Goal: Task Accomplishment & Management: Complete application form

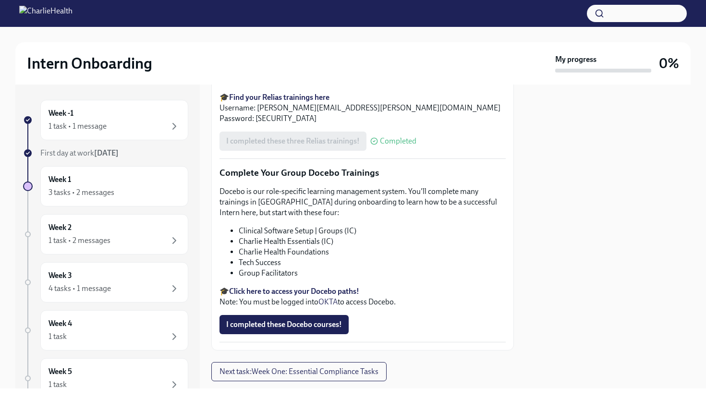
scroll to position [1116, 0]
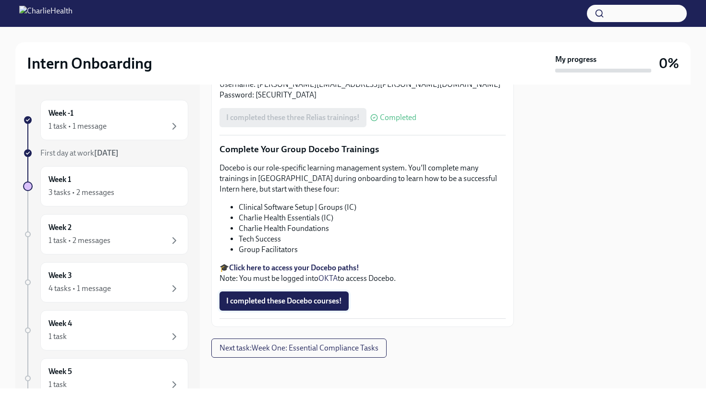
click at [302, 293] on button "I completed these Docebo courses!" at bounding box center [283, 301] width 129 height 19
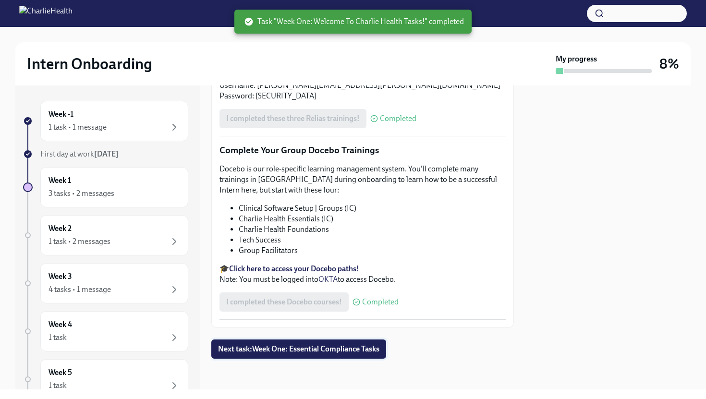
click at [306, 350] on span "Next task : Week One: Essential Compliance Tasks" at bounding box center [298, 349] width 161 height 10
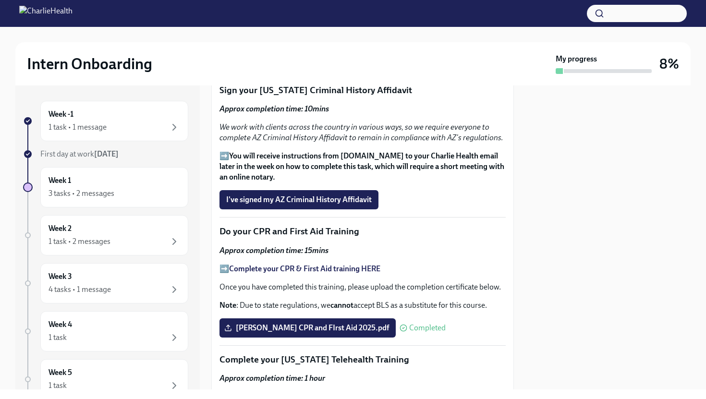
scroll to position [1228, 0]
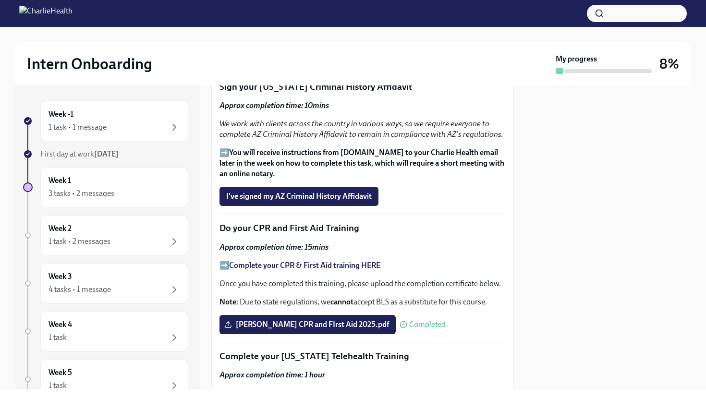
click at [333, 192] on span "I've signed my AZ Criminal History Affidavit" at bounding box center [299, 197] width 146 height 10
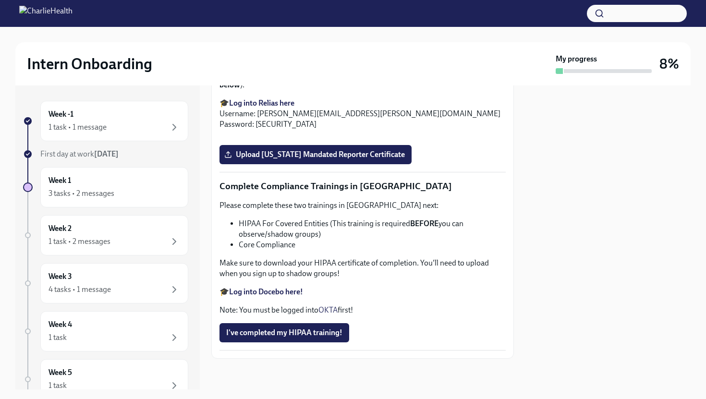
scroll to position [2186, 0]
click at [307, 330] on span "I've completed my HIPAA training!" at bounding box center [284, 333] width 116 height 10
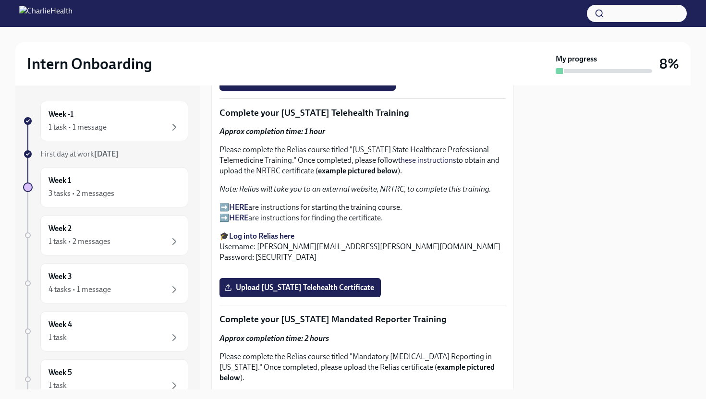
scroll to position [1469, 0]
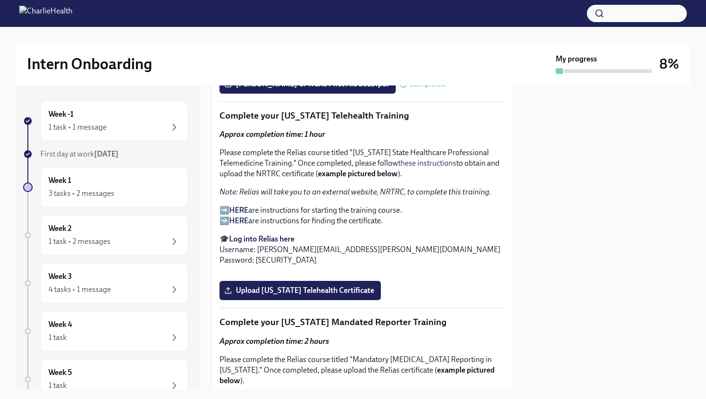
click at [243, 206] on strong "HERE" at bounding box center [238, 210] width 19 height 9
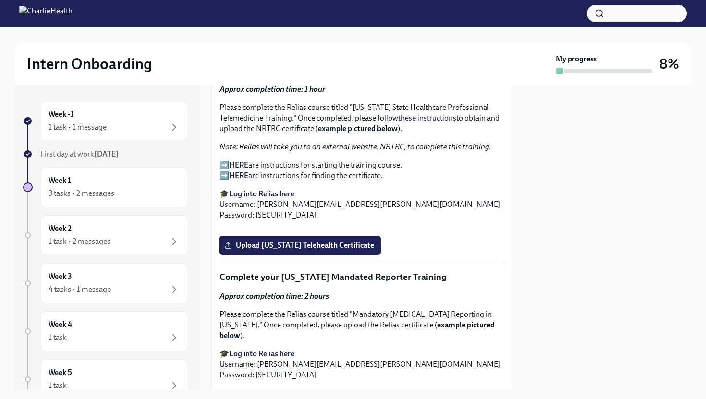
scroll to position [1513, 0]
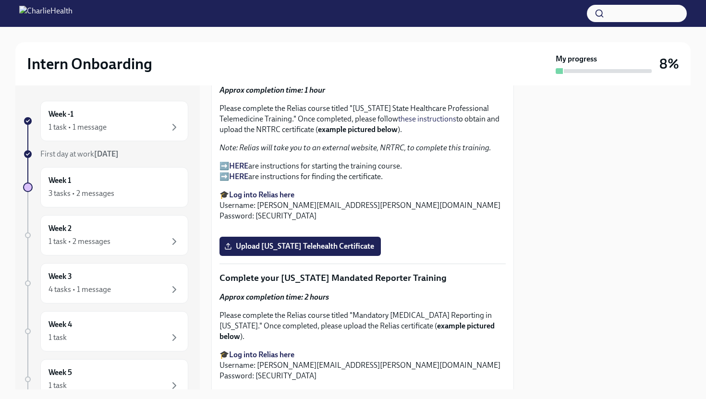
click at [243, 161] on strong "HERE" at bounding box center [238, 165] width 19 height 9
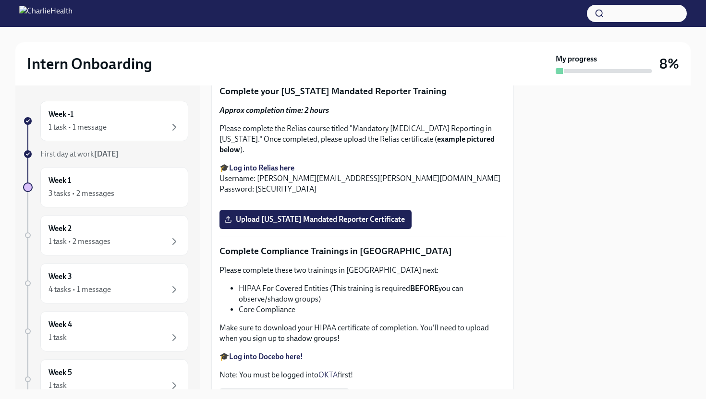
scroll to position [1700, 0]
click at [315, 64] on span "Upload Washington Telehealth Certificate" at bounding box center [300, 59] width 148 height 10
click at [0, 0] on input "Upload Washington Telehealth Certificate" at bounding box center [0, 0] width 0 height 0
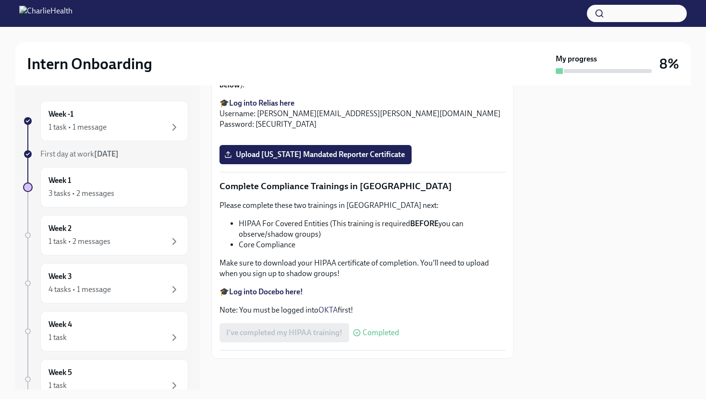
scroll to position [2040, 0]
click at [329, 159] on span "Upload Pennsylvania Mandated Reporter Certificate" at bounding box center [315, 155] width 179 height 10
click at [0, 0] on input "Upload Pennsylvania Mandated Reporter Certificate" at bounding box center [0, 0] width 0 height 0
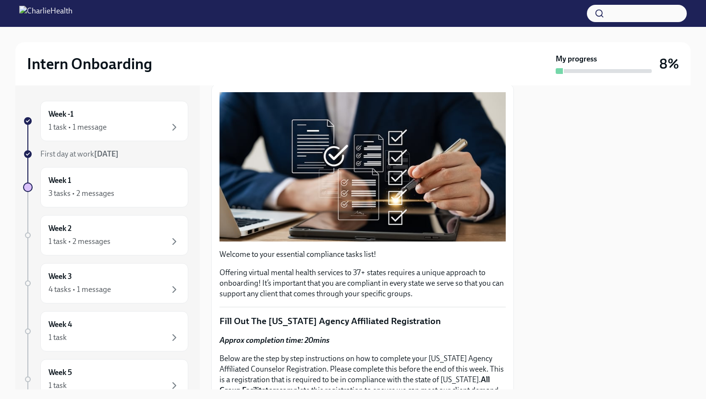
scroll to position [0, 0]
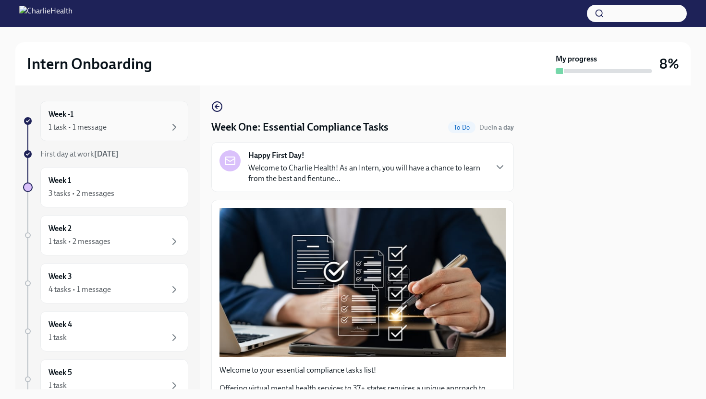
click at [70, 131] on div "1 task • 1 message" at bounding box center [78, 127] width 58 height 11
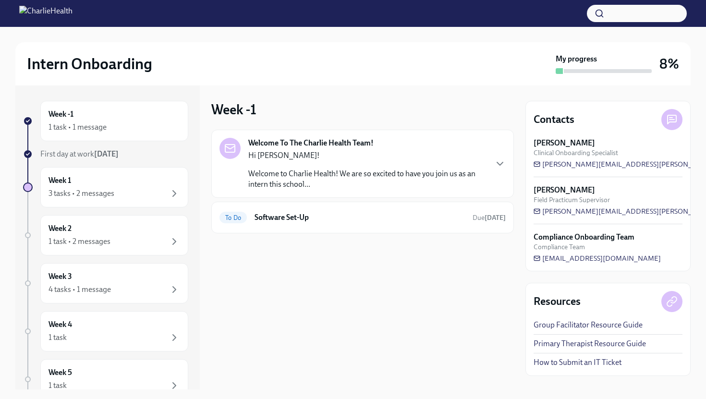
click at [280, 184] on p "Welcome to Charlie Health! We are so excited to have you join us as an intern t…" at bounding box center [367, 179] width 238 height 21
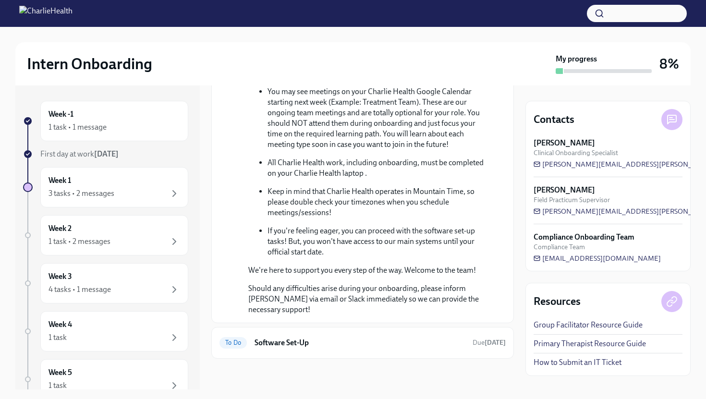
scroll to position [384, 0]
click at [293, 338] on h6 "Software Set-Up" at bounding box center [360, 343] width 210 height 11
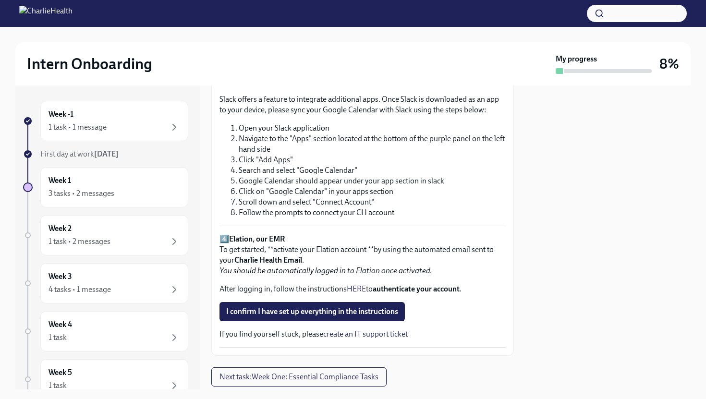
scroll to position [673, 0]
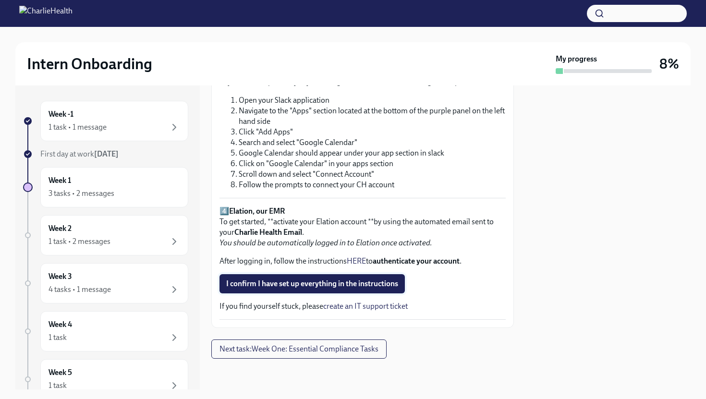
click at [312, 284] on span "I confirm I have set up everything in the instructions" at bounding box center [312, 284] width 172 height 10
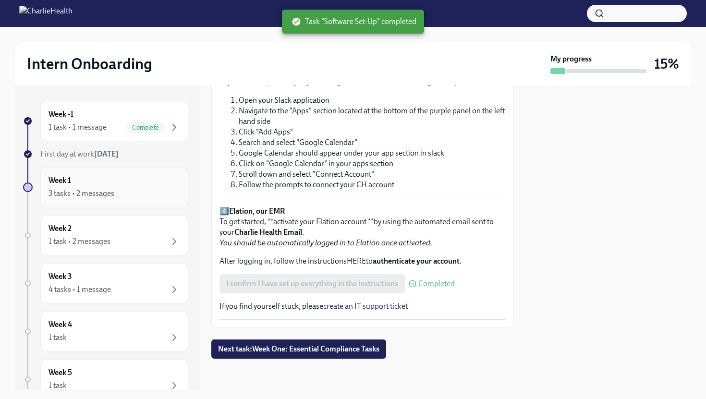
click at [108, 198] on div "3 tasks • 2 messages" at bounding box center [82, 193] width 66 height 11
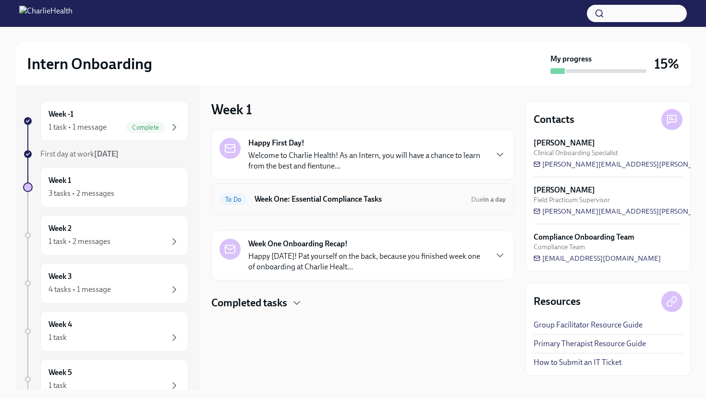
click at [357, 208] on div "To Do Week One: Essential Compliance Tasks Due in a day" at bounding box center [362, 199] width 303 height 32
click at [323, 195] on h6 "Week One: Essential Compliance Tasks" at bounding box center [359, 199] width 209 height 11
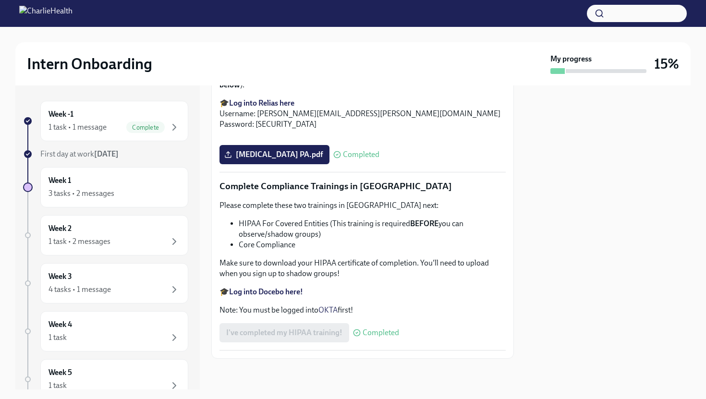
scroll to position [2186, 0]
click at [124, 239] on div "1 task • 2 messages" at bounding box center [115, 242] width 132 height 12
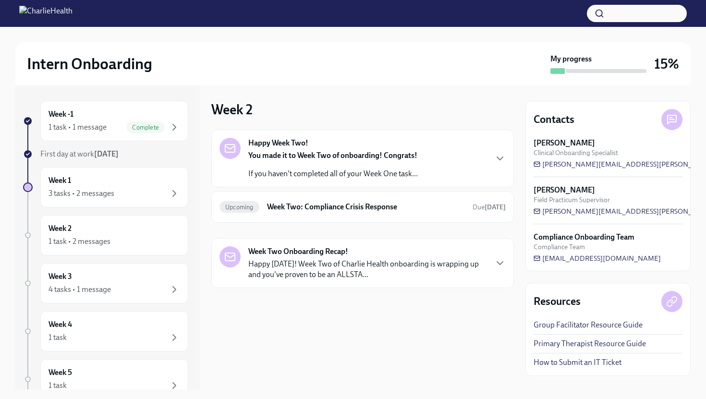
click at [337, 179] on div "Happy Week Two! You made it to Week Two of onboarding! Congrats! If you haven't…" at bounding box center [362, 159] width 303 height 58
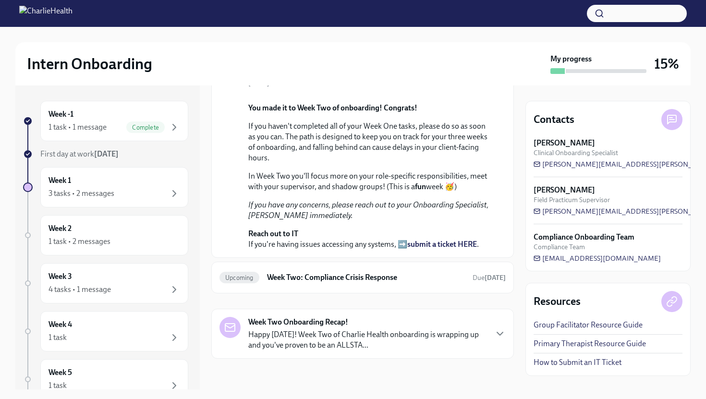
scroll to position [194, 0]
click at [326, 339] on p "Happy Friday! Week Two of Charlie Health onboarding is wrapping up and you've p…" at bounding box center [367, 339] width 238 height 21
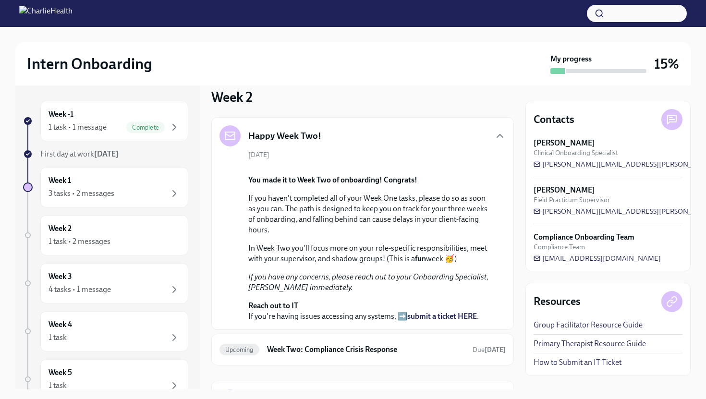
scroll to position [0, 0]
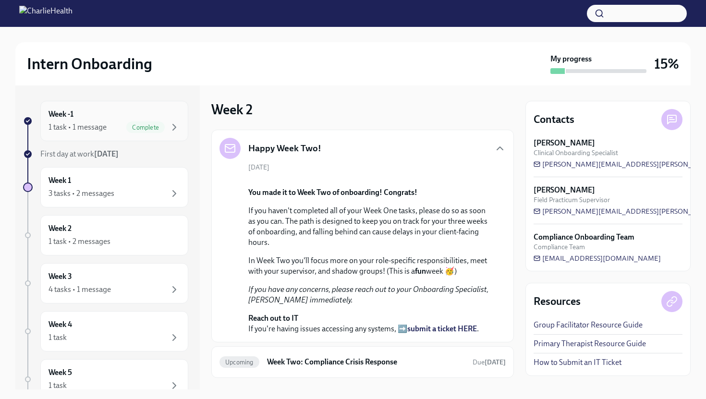
click at [96, 133] on div "Week -1 1 task • 1 message Complete" at bounding box center [114, 121] width 148 height 40
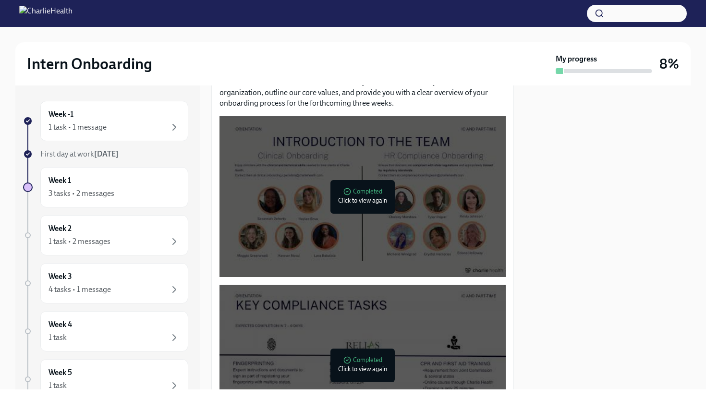
scroll to position [451, 0]
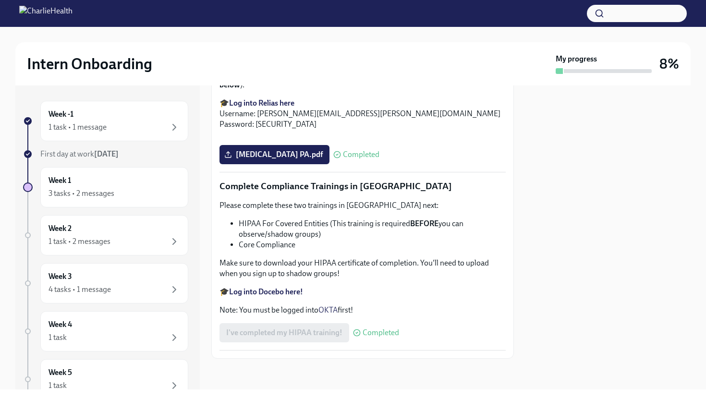
scroll to position [2186, 0]
